Goal: Task Accomplishment & Management: Use online tool/utility

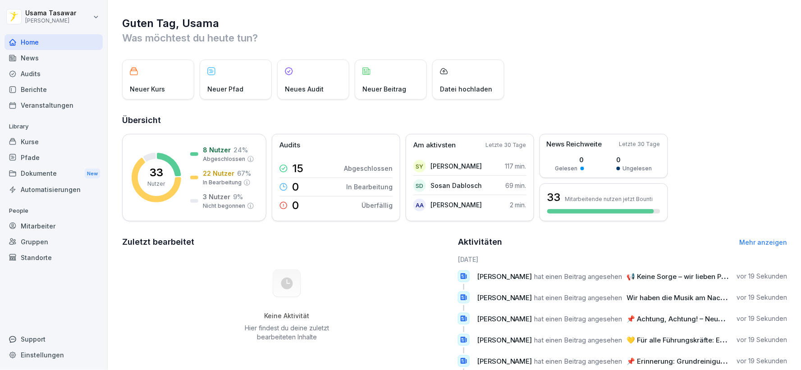
click at [51, 93] on div "Berichte" at bounding box center [54, 90] width 98 height 16
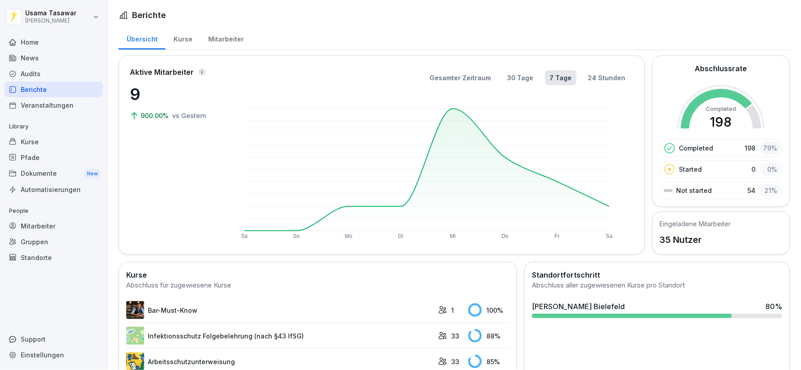
click at [566, 304] on div "[PERSON_NAME] Bielefeld" at bounding box center [578, 306] width 93 height 11
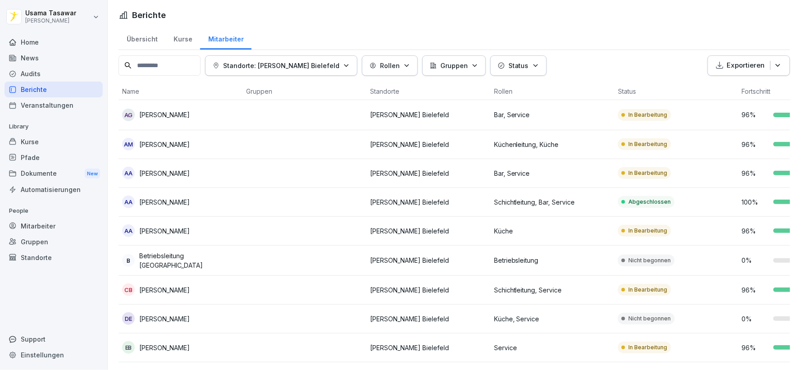
click at [54, 147] on div "Kurse" at bounding box center [54, 142] width 98 height 16
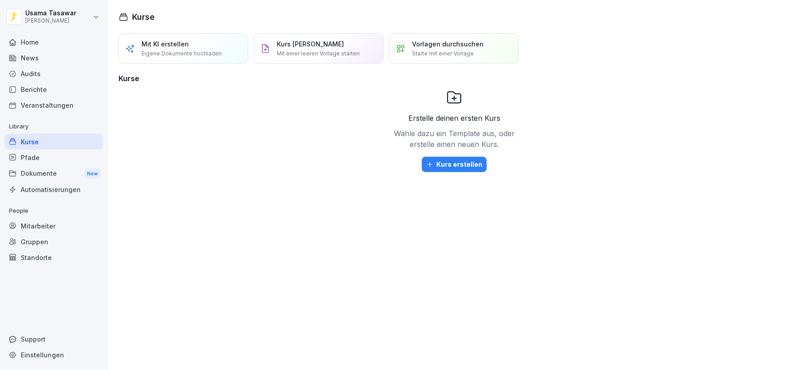
click at [46, 93] on div "Berichte" at bounding box center [54, 90] width 98 height 16
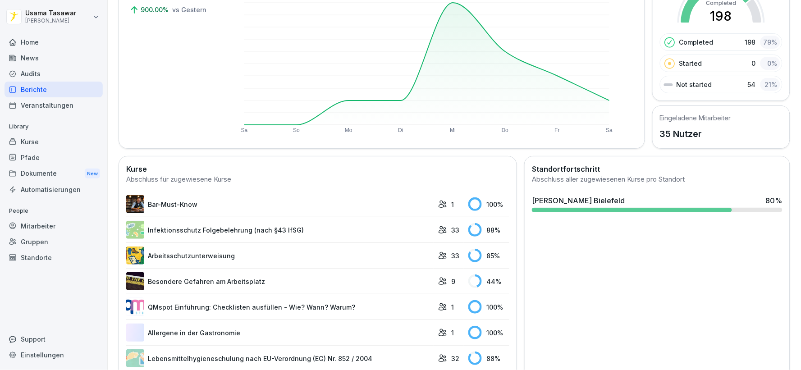
scroll to position [150, 0]
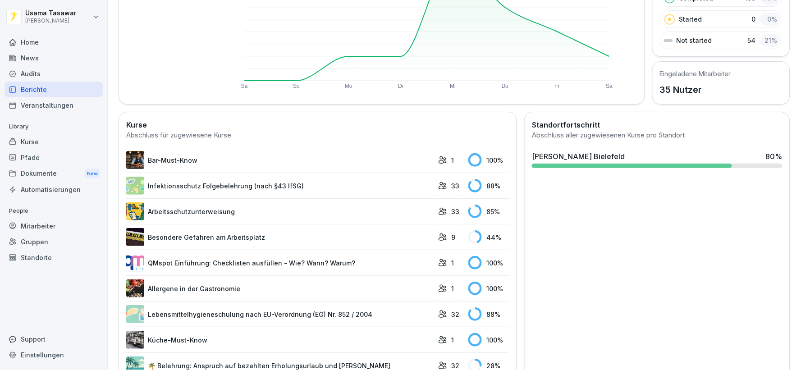
click at [286, 191] on link "Infektionsschutz Folgebelehrung (nach §43 IfSG)" at bounding box center [280, 186] width 308 height 18
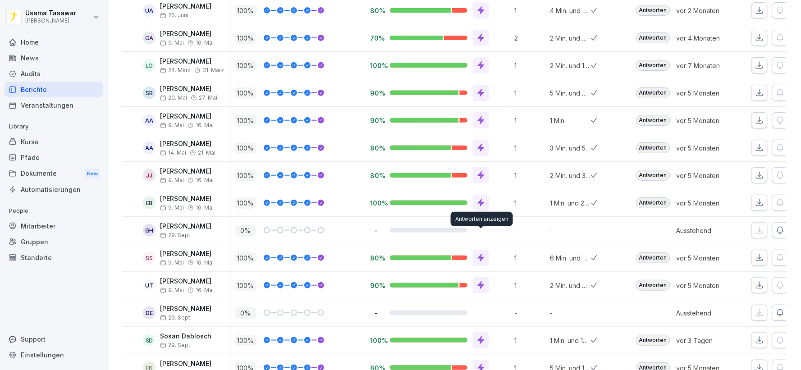
scroll to position [250, 0]
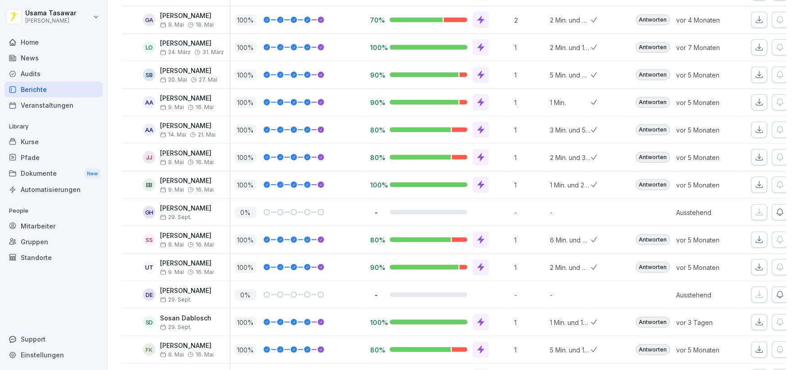
click at [776, 214] on icon "button" at bounding box center [780, 212] width 9 height 9
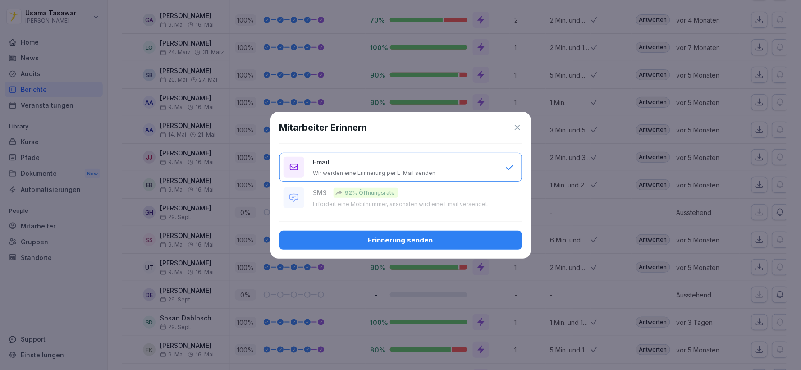
click at [451, 245] on div "Erinnerung senden" at bounding box center [401, 240] width 228 height 10
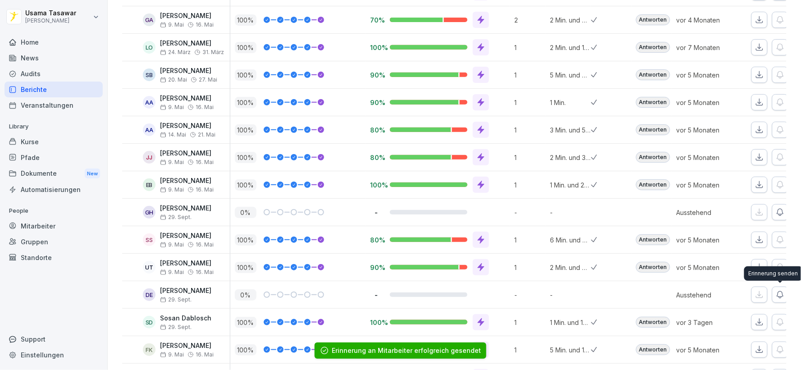
click at [773, 295] on button "button" at bounding box center [781, 295] width 16 height 16
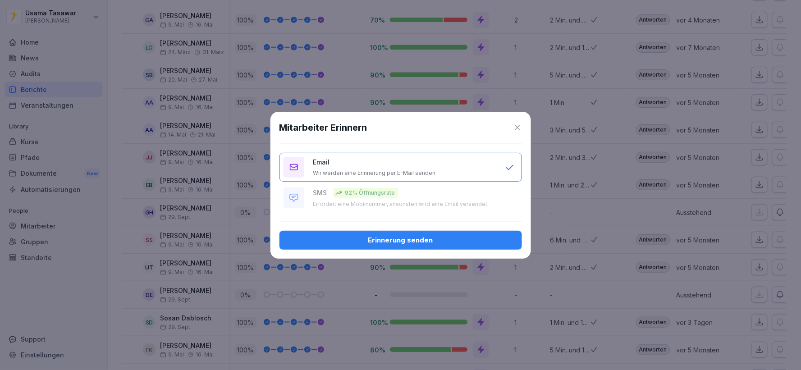
click at [449, 235] on button "Erinnerung senden" at bounding box center [401, 240] width 243 height 19
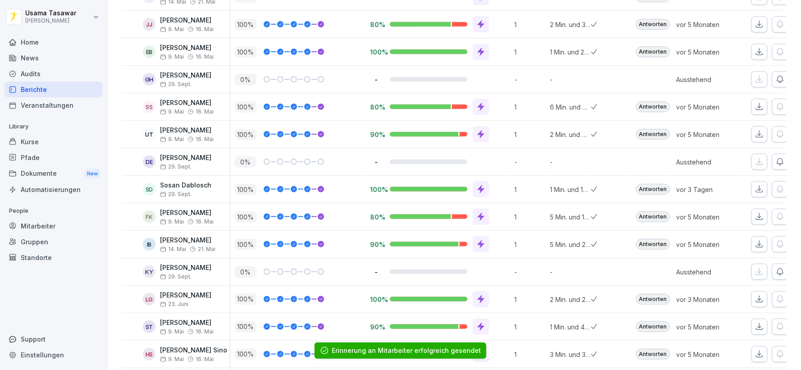
scroll to position [400, 0]
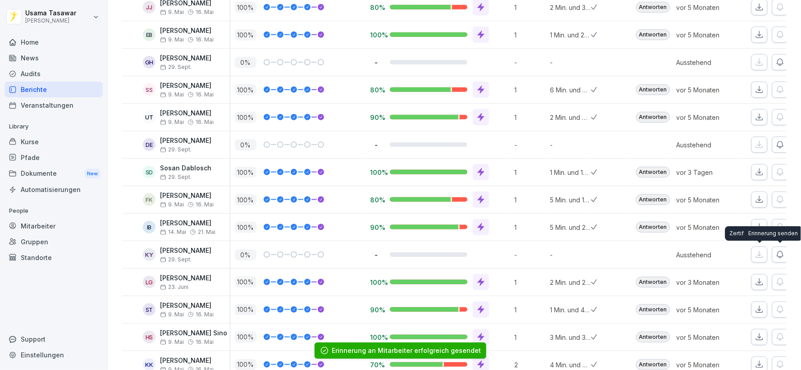
click at [776, 255] on icon "button" at bounding box center [780, 254] width 9 height 9
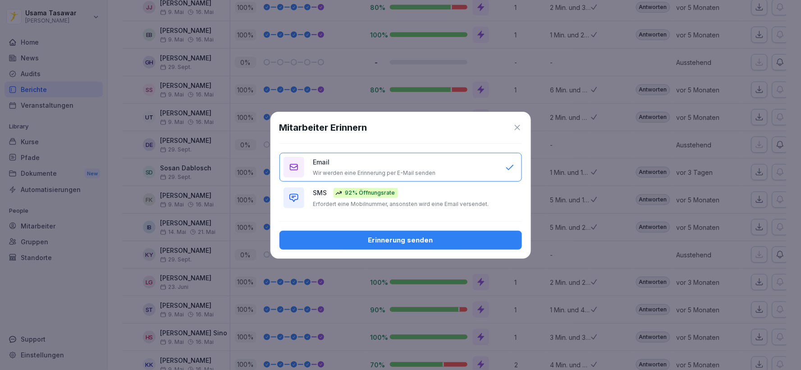
click at [461, 205] on p "Erfordert eine Mobilnummer, ansonsten wird eine Email versendet." at bounding box center [401, 204] width 176 height 7
click at [463, 228] on div "Mitarbeiter Erinnern Email Wir werden eine Erinnerung per E-Mail senden SMS 92%…" at bounding box center [401, 185] width 261 height 147
click at [466, 237] on div "Erinnerung senden" at bounding box center [401, 240] width 228 height 10
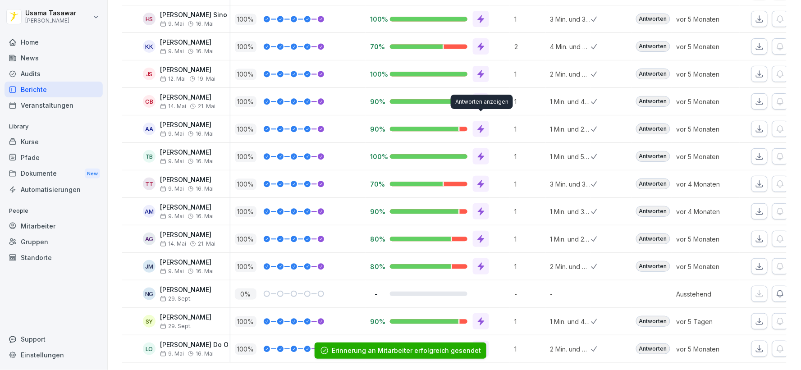
scroll to position [736, 0]
click at [775, 286] on button "button" at bounding box center [781, 294] width 16 height 16
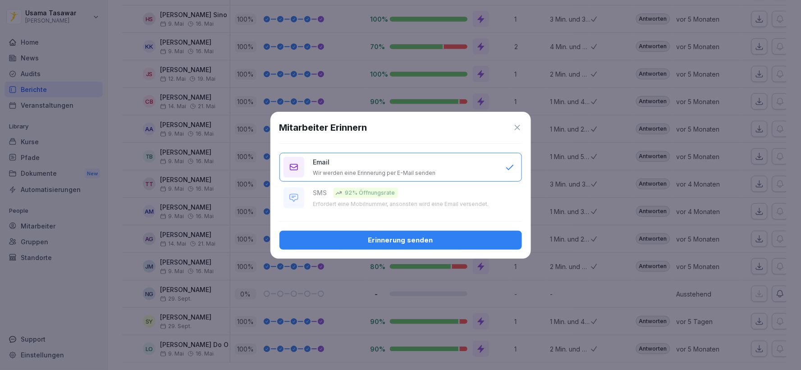
click at [447, 233] on button "Erinnerung senden" at bounding box center [401, 240] width 243 height 19
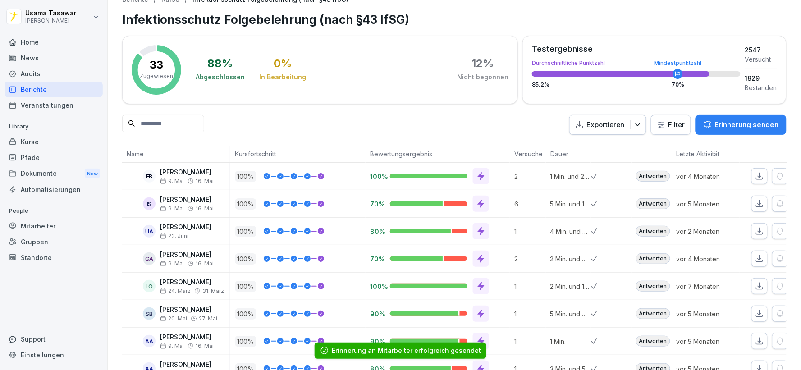
scroll to position [0, 0]
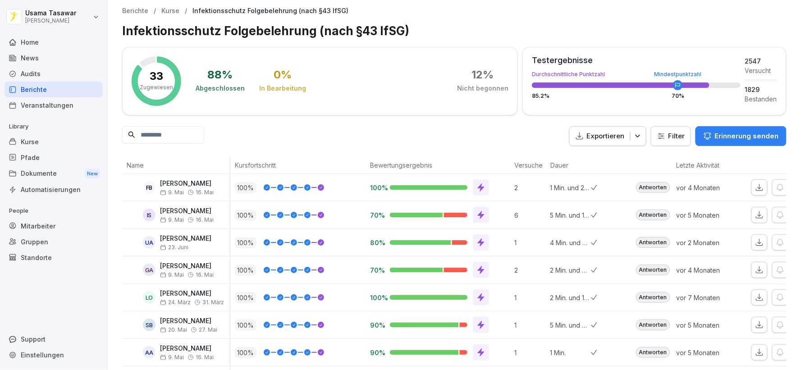
click at [26, 83] on div "Berichte" at bounding box center [54, 90] width 98 height 16
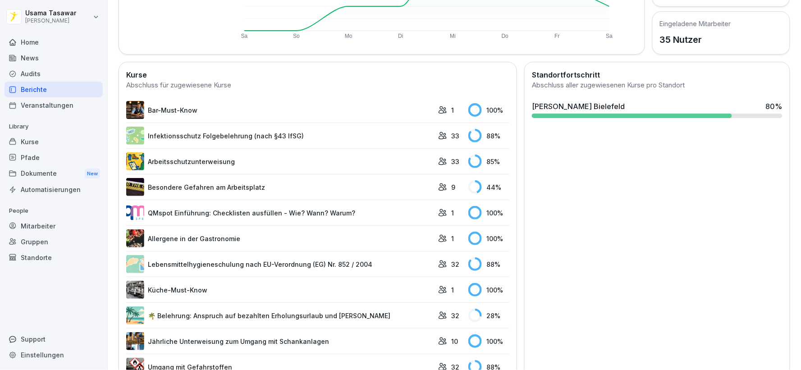
scroll to position [250, 0]
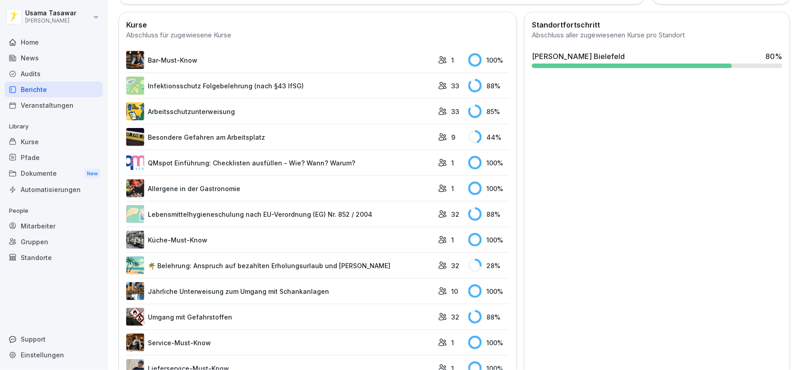
click at [366, 265] on link "🌴 Belehrung: Anspruch auf bezahlten Erholungsurlaub und [PERSON_NAME]" at bounding box center [280, 266] width 308 height 18
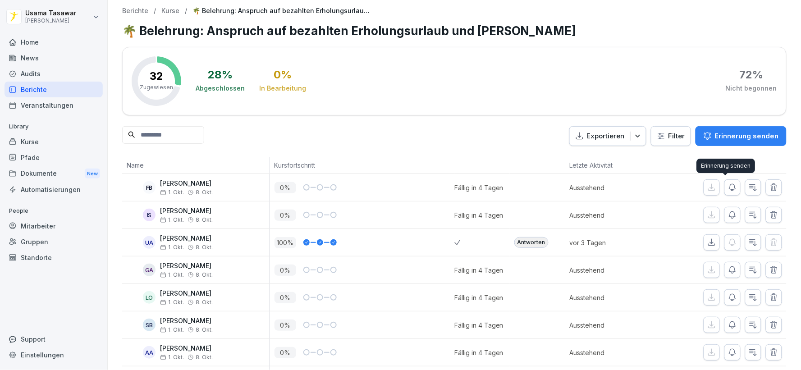
click at [730, 188] on icon "button" at bounding box center [733, 187] width 6 height 7
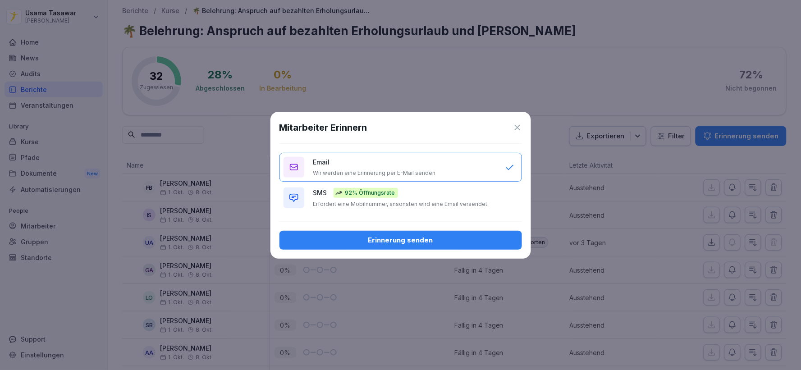
click at [477, 198] on div "SMS 92% Öffnungsrate Erfordert eine Mobilnummer, ansonsten wird eine Email vers…" at bounding box center [404, 198] width 183 height 20
click at [491, 232] on button "Erinnerung senden" at bounding box center [401, 240] width 243 height 19
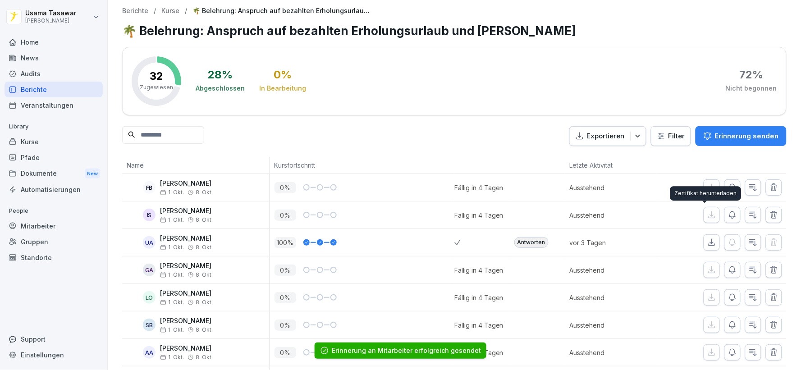
click at [731, 214] on button "button" at bounding box center [733, 215] width 16 height 16
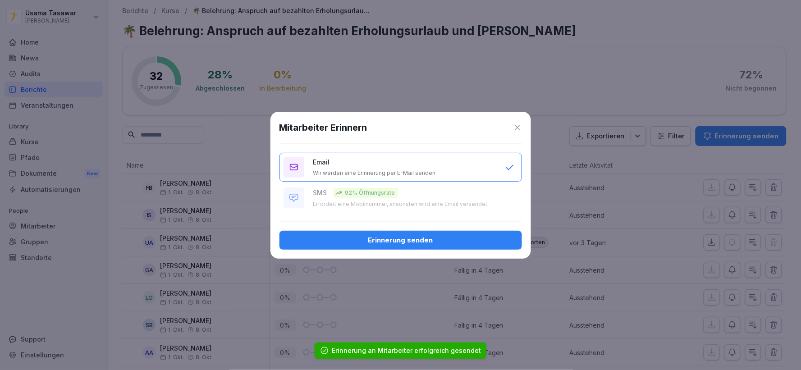
click at [478, 234] on button "Erinnerung senden" at bounding box center [401, 240] width 243 height 19
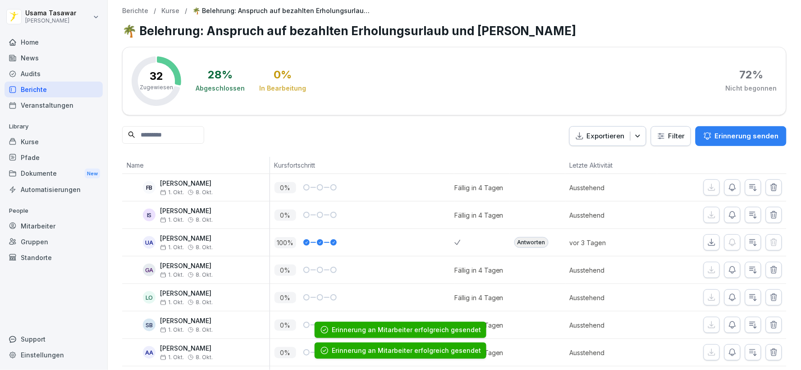
click at [728, 268] on icon "button" at bounding box center [732, 270] width 9 height 9
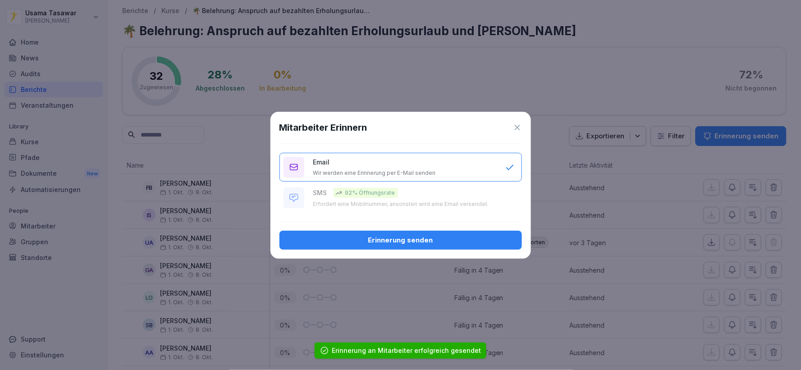
click at [507, 240] on div "Erinnerung senden" at bounding box center [401, 240] width 228 height 10
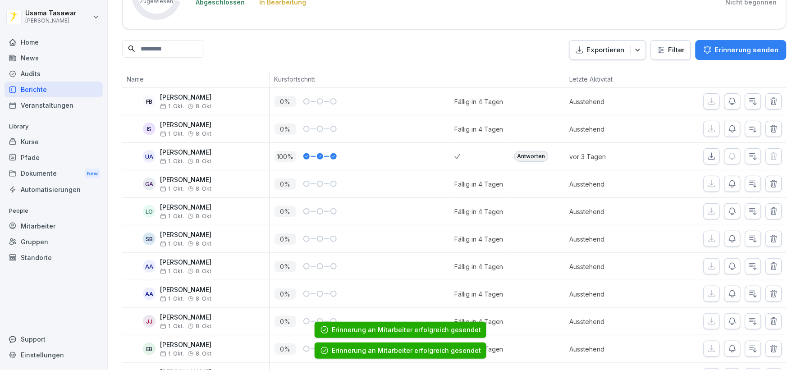
scroll to position [100, 0]
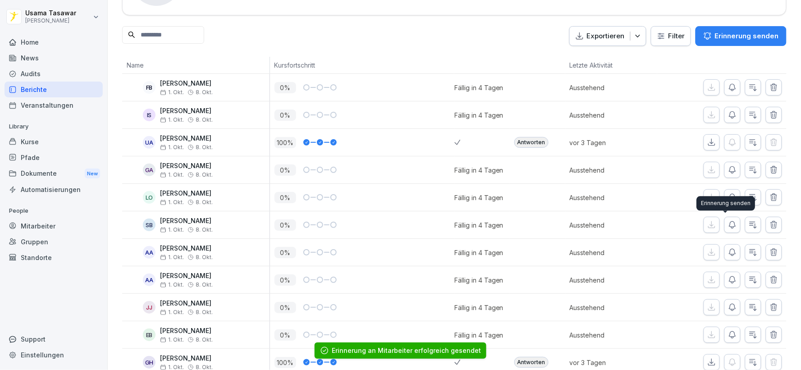
click at [728, 227] on icon "button" at bounding box center [732, 225] width 9 height 9
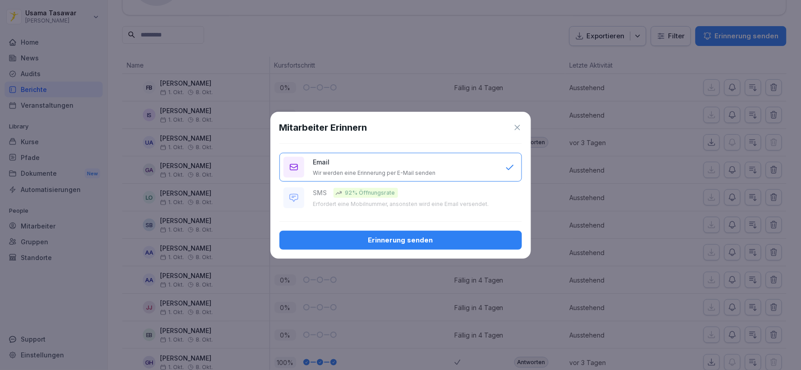
click at [440, 231] on button "Erinnerung senden" at bounding box center [401, 240] width 243 height 19
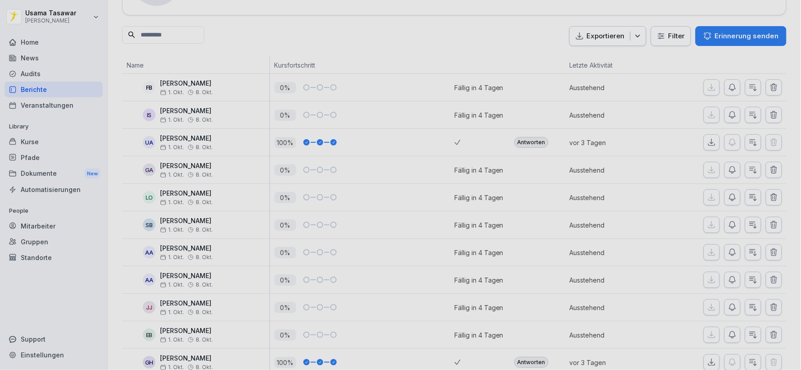
click at [443, 238] on div "Erinnerung senden" at bounding box center [401, 236] width 216 height 9
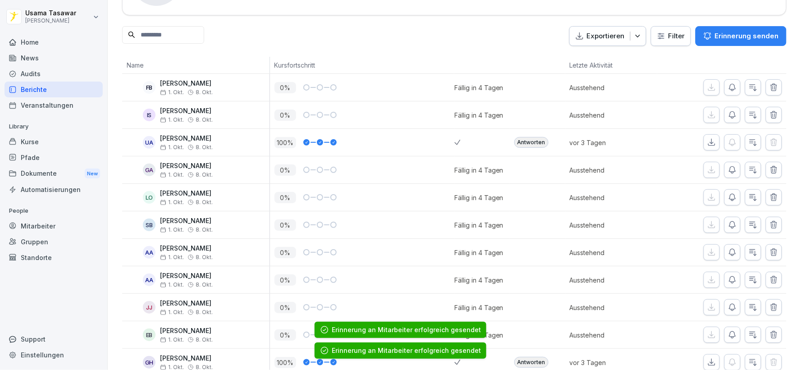
click at [725, 254] on button "button" at bounding box center [733, 252] width 16 height 16
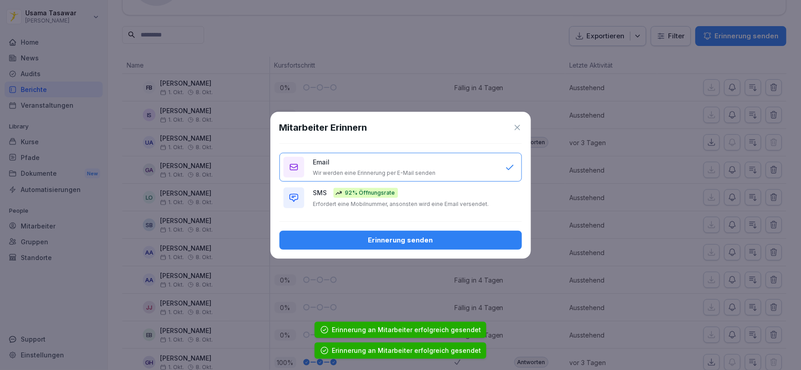
click at [461, 199] on div "SMS 92% Öffnungsrate Erfordert eine Mobilnummer, ansonsten wird eine Email vers…" at bounding box center [404, 198] width 183 height 20
click at [480, 238] on div "Erinnerung senden" at bounding box center [401, 240] width 228 height 10
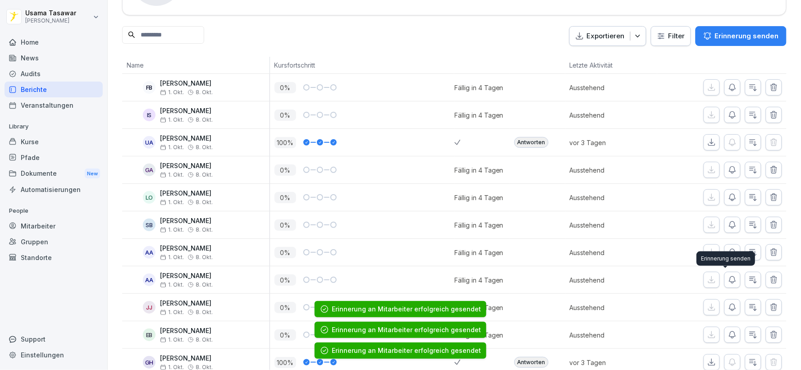
click at [728, 280] on icon "button" at bounding box center [732, 280] width 9 height 9
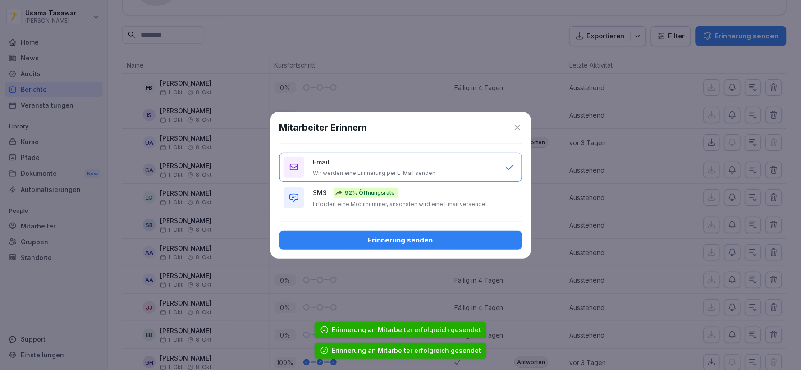
click at [473, 197] on div "SMS 92% Öffnungsrate Erfordert eine Mobilnummer, ansonsten wird eine Email vers…" at bounding box center [404, 198] width 183 height 20
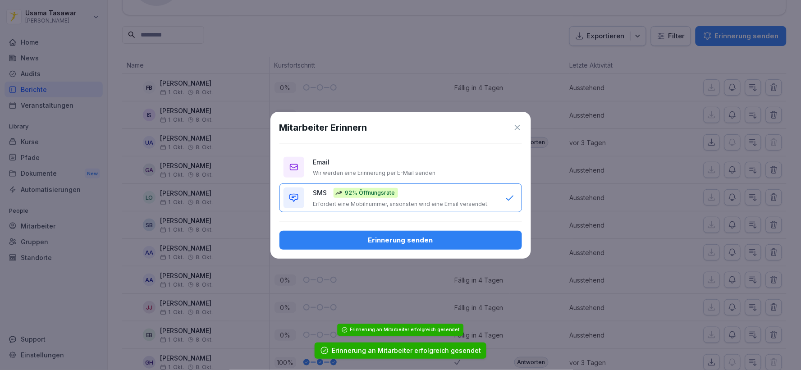
click at [490, 252] on div "Mitarbeiter Erinnern Email Wir werden eine Erinnerung per E-Mail senden SMS 92%…" at bounding box center [401, 185] width 261 height 147
click at [495, 244] on div "Erinnerung senden" at bounding box center [401, 240] width 228 height 10
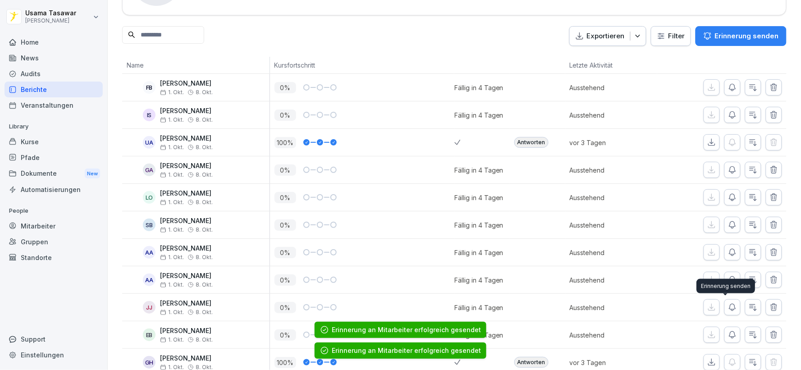
click at [728, 307] on icon "button" at bounding box center [732, 307] width 9 height 9
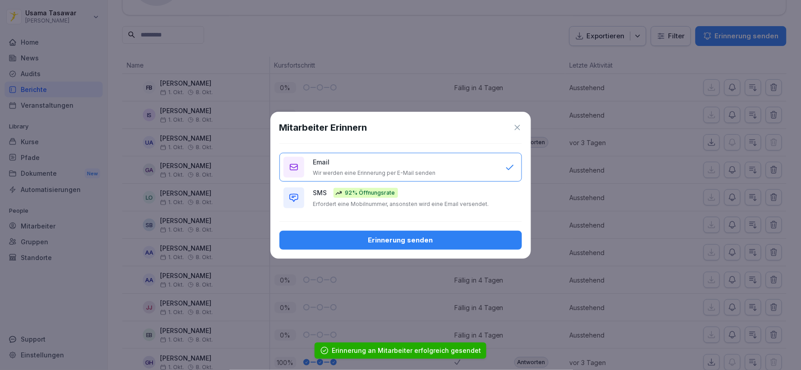
click at [460, 199] on div "SMS 92% Öffnungsrate Erfordert eine Mobilnummer, ansonsten wird eine Email vers…" at bounding box center [404, 198] width 183 height 20
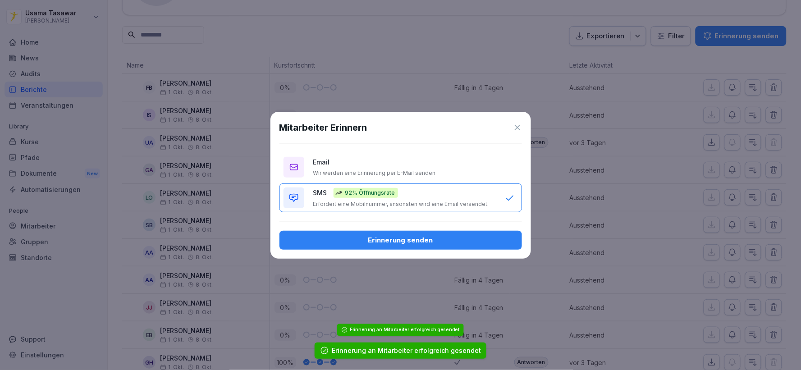
click at [482, 244] on div "Erinnerung senden" at bounding box center [401, 240] width 228 height 10
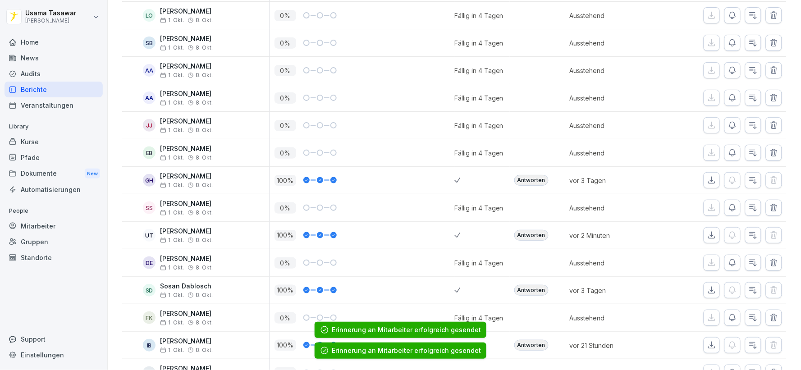
scroll to position [300, 0]
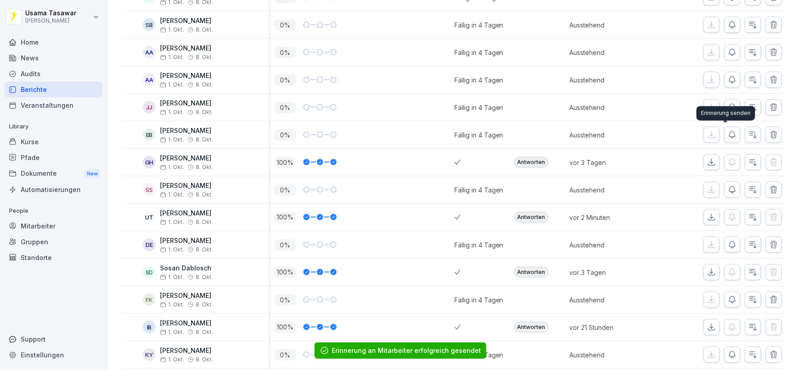
click at [728, 137] on icon "button" at bounding box center [732, 134] width 9 height 9
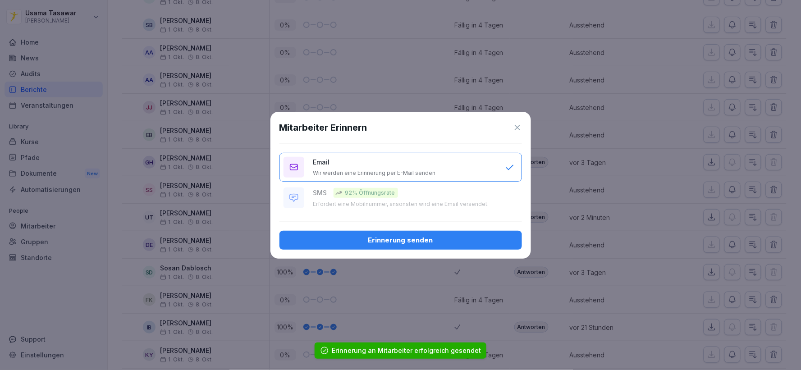
click at [483, 232] on button "Erinnerung senden" at bounding box center [401, 240] width 243 height 19
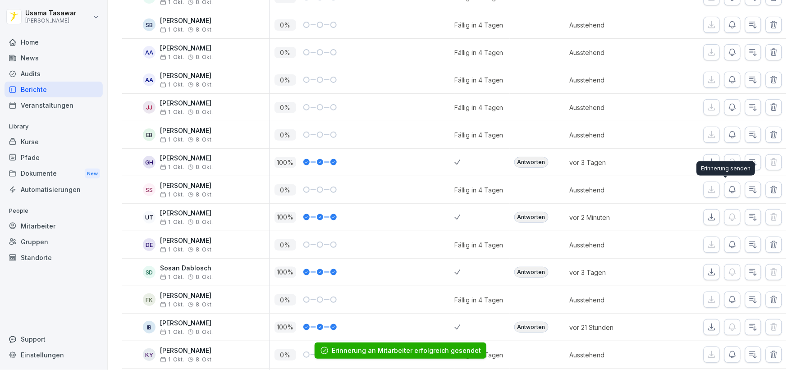
click at [730, 187] on icon "button" at bounding box center [733, 190] width 6 height 7
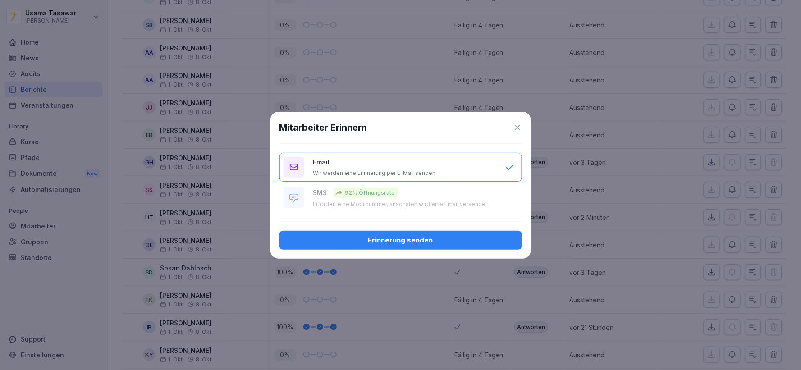
click at [483, 230] on div "Mitarbeiter Erinnern Email Wir werden eine Erinnerung per E-Mail senden SMS 92%…" at bounding box center [401, 185] width 261 height 147
click at [487, 235] on div "Erinnerung senden" at bounding box center [401, 240] width 228 height 10
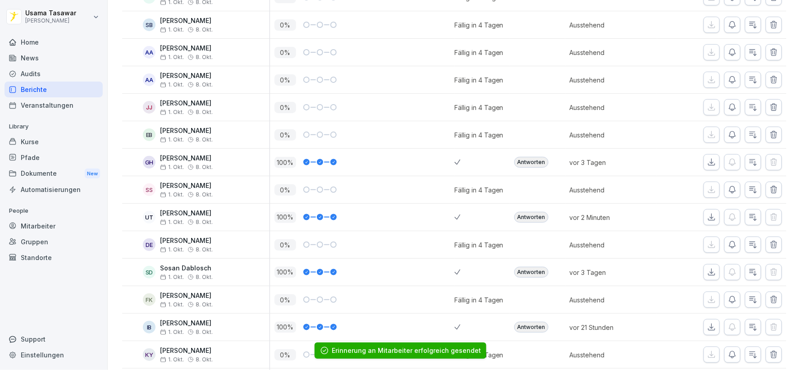
click at [728, 247] on icon "button" at bounding box center [732, 244] width 9 height 9
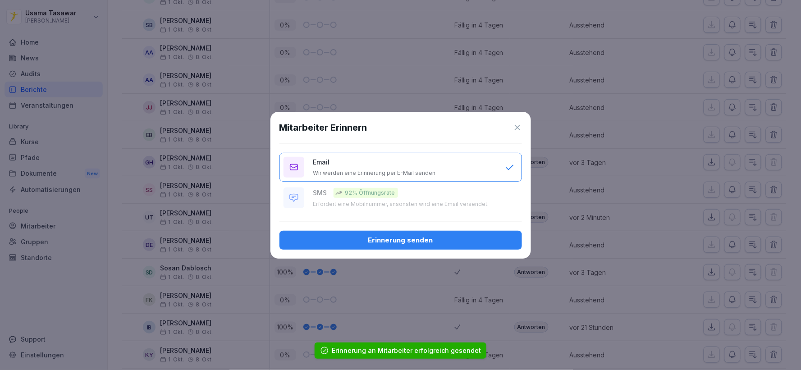
click at [467, 225] on div "Mitarbeiter Erinnern Email Wir werden eine Erinnerung per E-Mail senden SMS 92%…" at bounding box center [401, 185] width 261 height 147
click at [474, 235] on div "Erinnerung senden" at bounding box center [401, 240] width 228 height 10
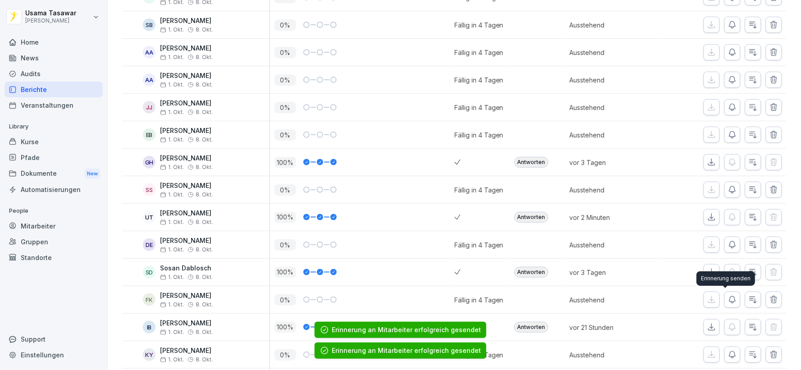
click at [730, 298] on icon "button" at bounding box center [733, 300] width 6 height 7
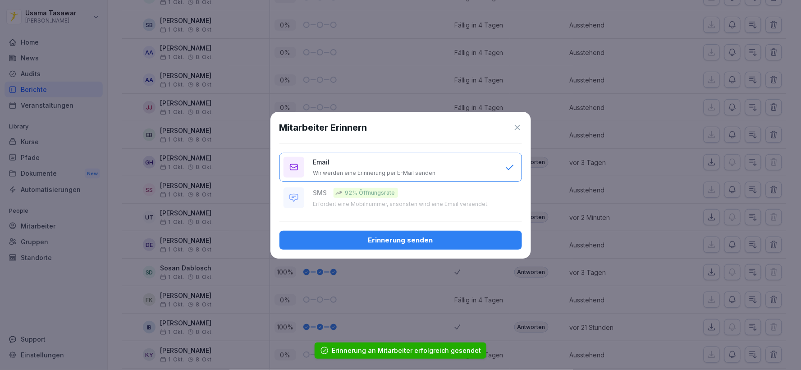
click at [465, 244] on div "Erinnerung senden" at bounding box center [401, 240] width 228 height 10
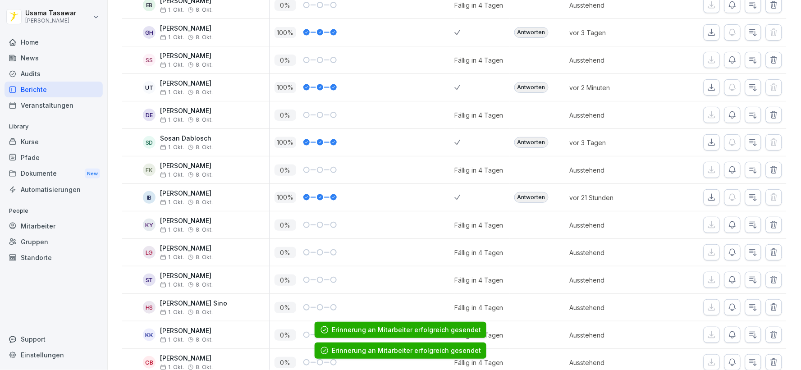
scroll to position [451, 0]
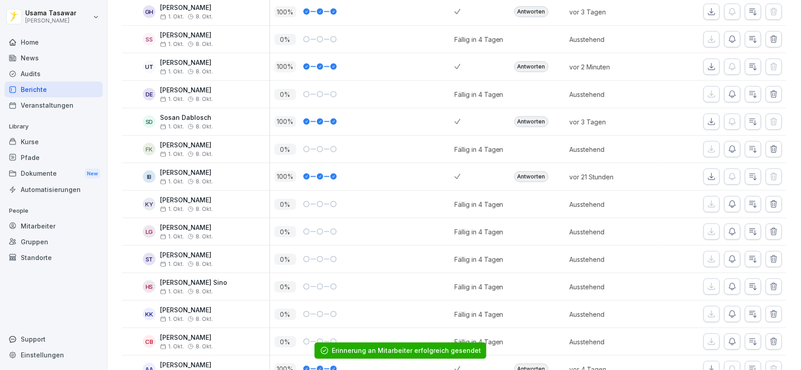
click at [730, 202] on icon "button" at bounding box center [733, 204] width 6 height 7
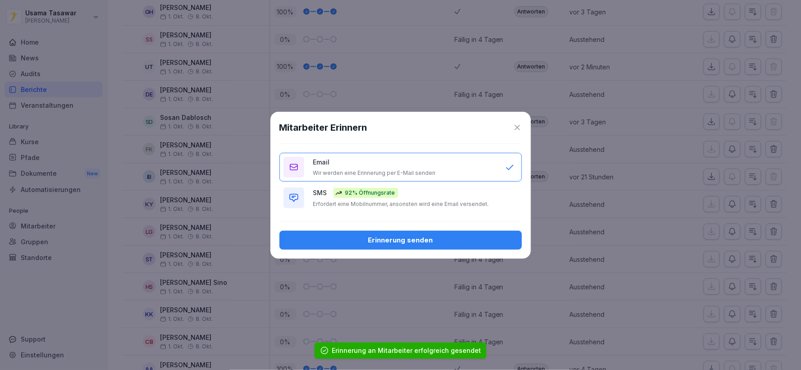
drag, startPoint x: 508, startPoint y: 198, endPoint x: 510, endPoint y: 207, distance: 9.4
click at [507, 198] on button "SMS 92% Öffnungsrate Erfordert eine Mobilnummer, ansonsten wird eine Email vers…" at bounding box center [401, 198] width 243 height 29
click at [497, 233] on button "Erinnerung senden" at bounding box center [401, 240] width 243 height 19
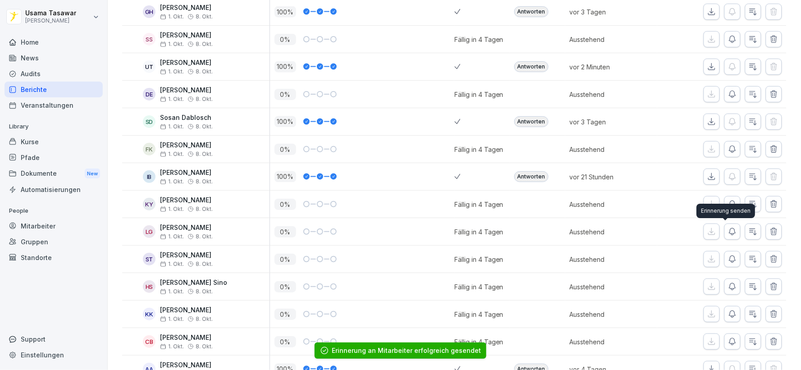
click at [730, 232] on icon "button" at bounding box center [733, 232] width 6 height 7
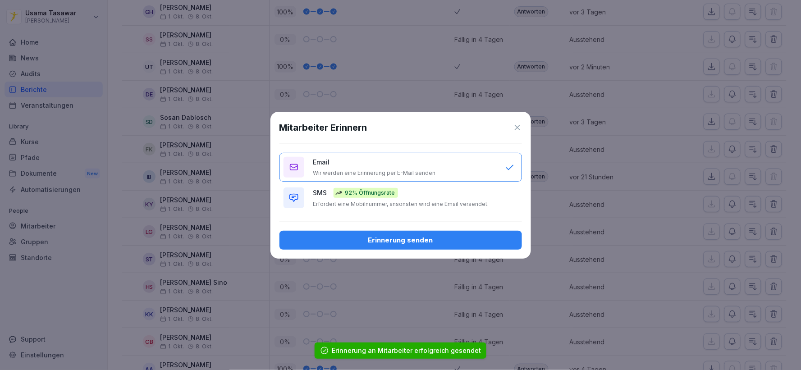
click at [474, 201] on p "Erfordert eine Mobilnummer, ansonsten wird eine Email versendet." at bounding box center [401, 204] width 176 height 7
click at [485, 243] on div "Erinnerung senden" at bounding box center [401, 240] width 228 height 10
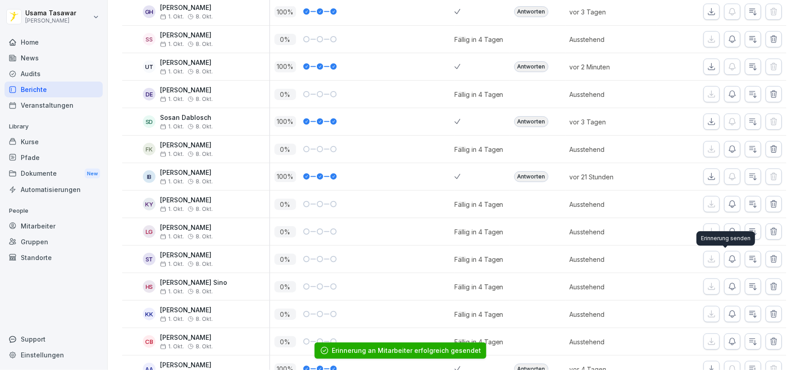
click at [728, 262] on icon "button" at bounding box center [732, 259] width 9 height 9
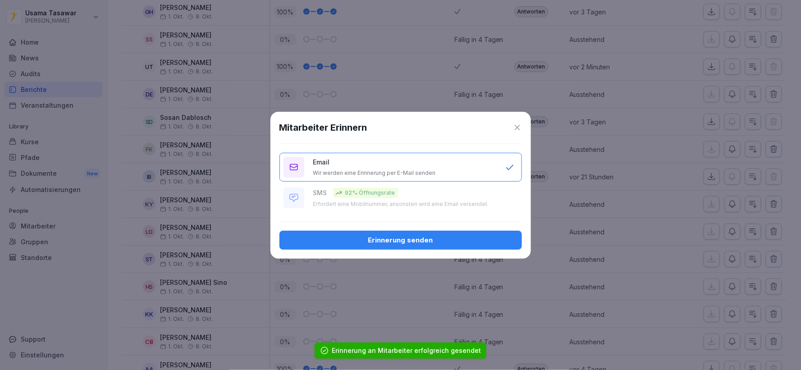
click at [439, 241] on div "Erinnerung senden" at bounding box center [401, 240] width 228 height 10
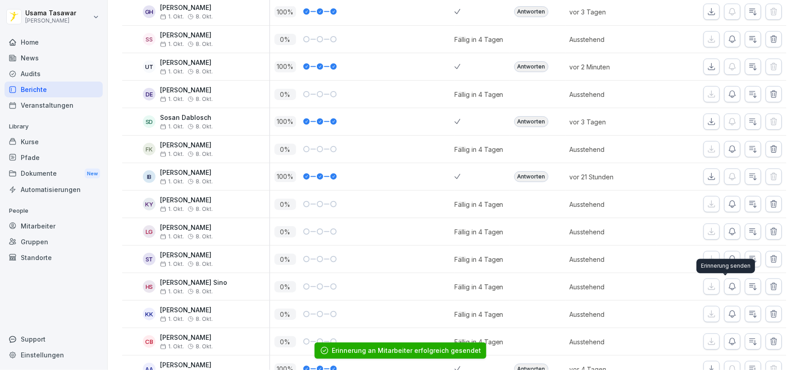
click at [731, 286] on button "button" at bounding box center [733, 287] width 16 height 16
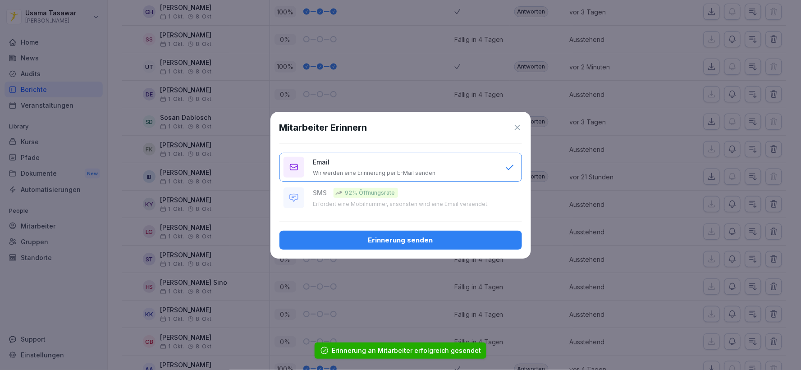
click at [481, 249] on button "Erinnerung senden" at bounding box center [401, 240] width 243 height 19
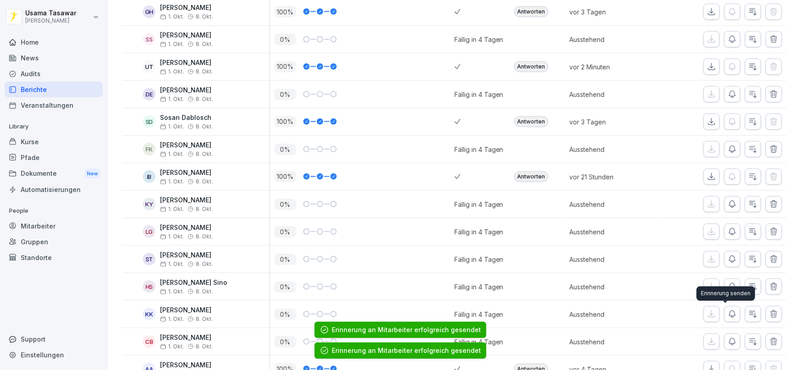
click at [728, 316] on icon "button" at bounding box center [732, 314] width 9 height 9
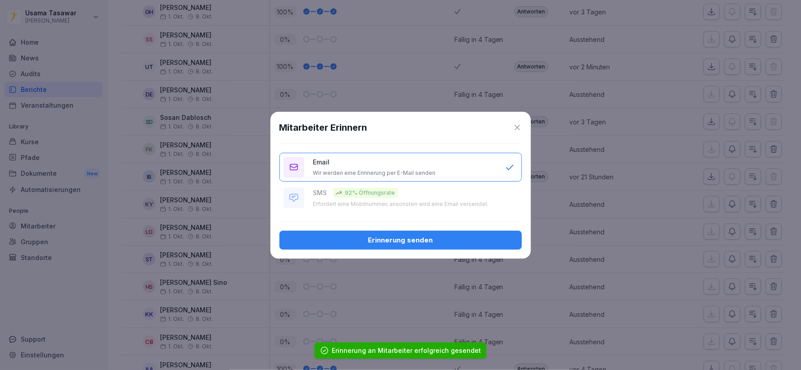
click at [497, 238] on div "Erinnerung senden" at bounding box center [401, 240] width 228 height 10
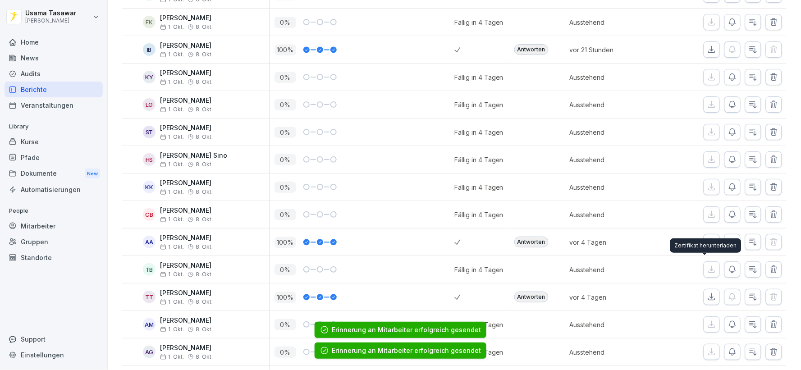
scroll to position [601, 0]
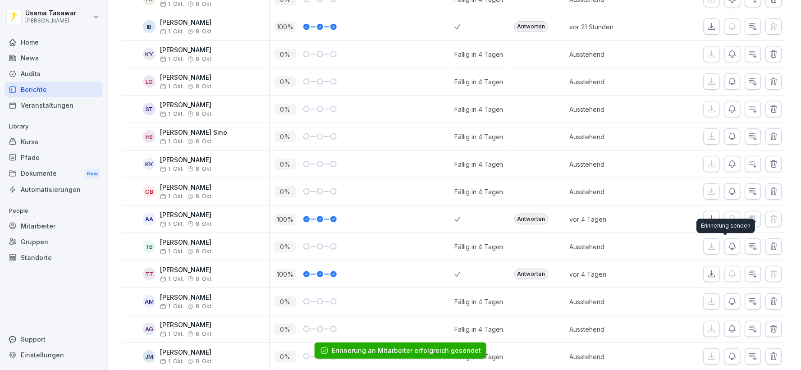
click at [728, 248] on icon "button" at bounding box center [732, 246] width 9 height 9
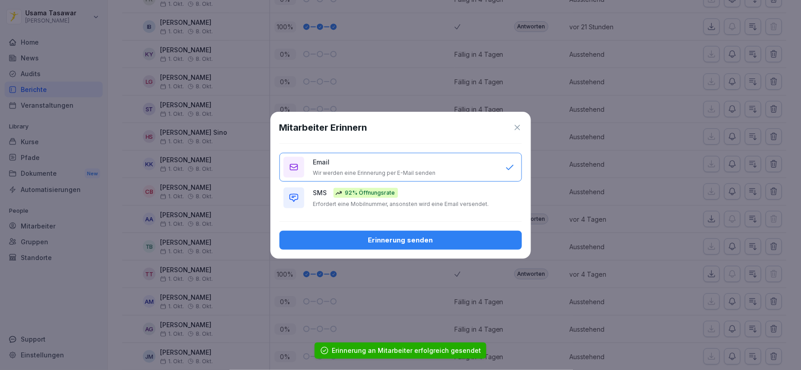
click at [448, 202] on p "Erfordert eine Mobilnummer, ansonsten wird eine Email versendet." at bounding box center [401, 204] width 176 height 7
click at [459, 227] on div "Mitarbeiter Erinnern Email Wir werden eine Erinnerung per E-Mail senden SMS 92%…" at bounding box center [401, 185] width 261 height 147
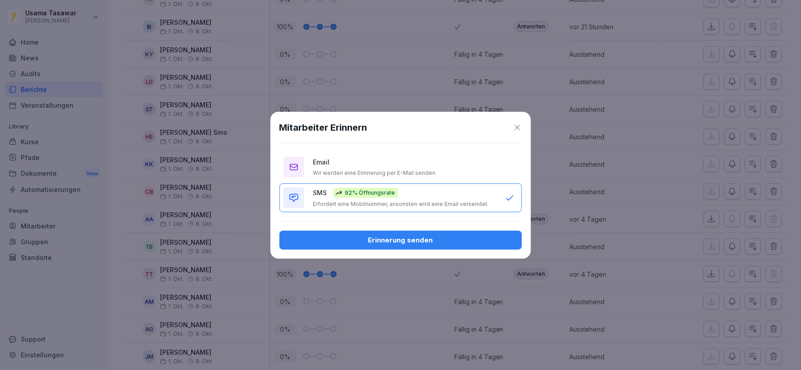
click at [469, 238] on div "Erinnerung senden" at bounding box center [401, 240] width 228 height 10
